Goal: Navigation & Orientation: Find specific page/section

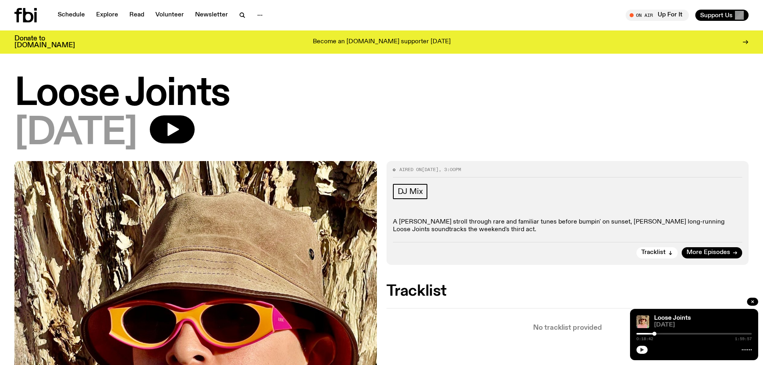
click at [644, 350] on icon "button" at bounding box center [642, 349] width 5 height 5
click at [642, 348] on icon "button" at bounding box center [642, 349] width 5 height 5
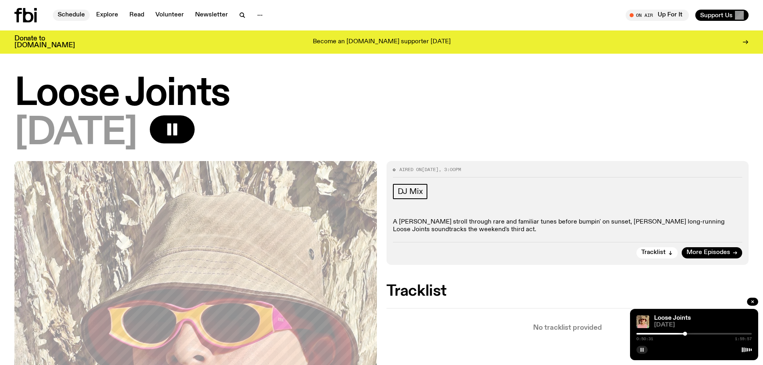
click at [71, 13] on link "Schedule" at bounding box center [71, 15] width 37 height 11
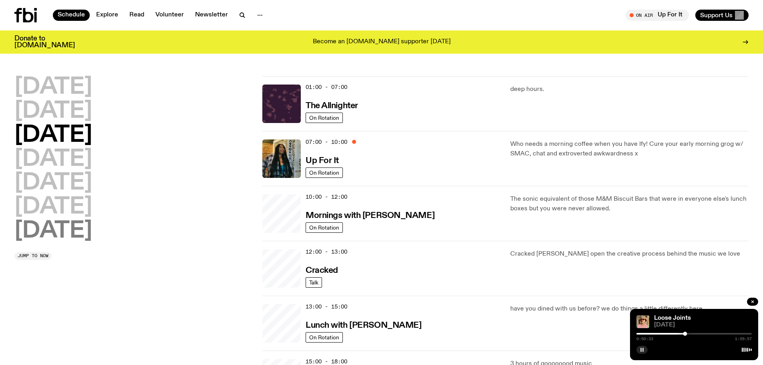
click at [78, 235] on h2 "[DATE]" at bounding box center [53, 231] width 78 height 22
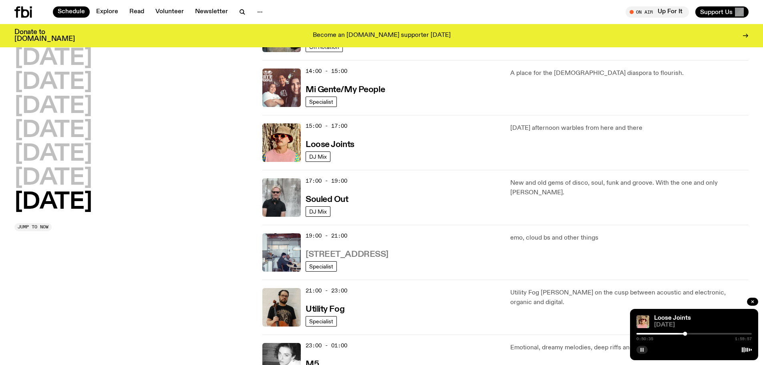
scroll to position [490, 0]
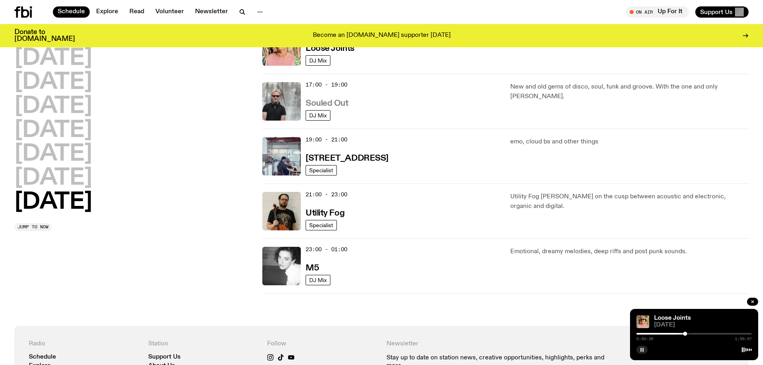
click at [338, 98] on link "Souled Out" at bounding box center [327, 103] width 43 height 10
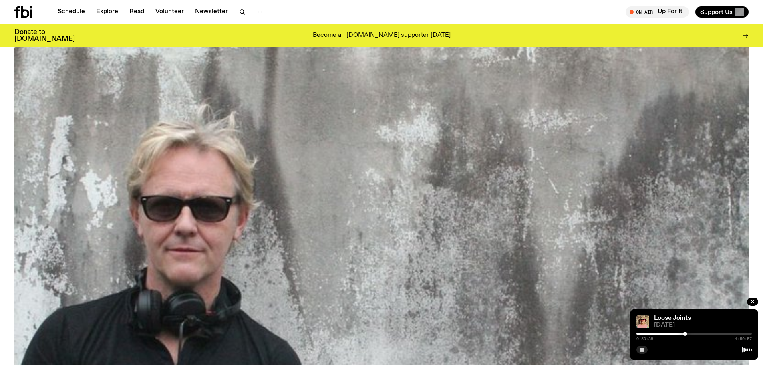
scroll to position [462, 0]
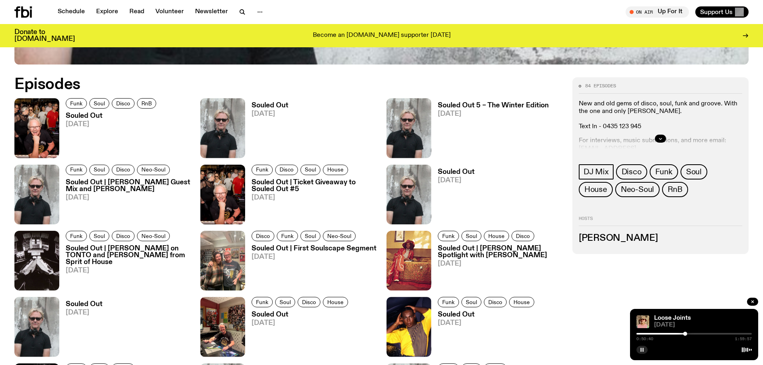
click at [71, 113] on h3 "Souled Out" at bounding box center [112, 116] width 93 height 7
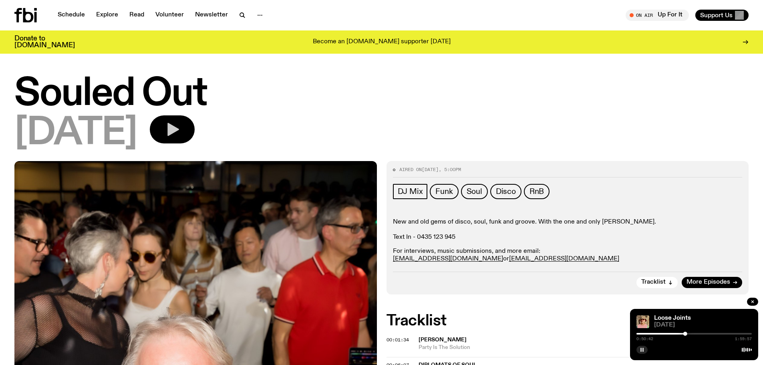
click at [180, 126] on icon "button" at bounding box center [172, 129] width 16 height 16
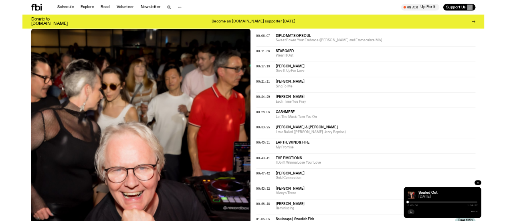
scroll to position [329, 0]
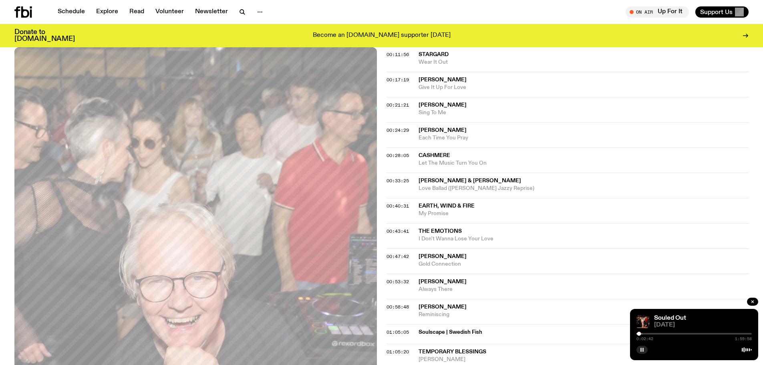
click at [643, 349] on rect "button" at bounding box center [643, 350] width 1 height 4
